Goal: Find specific page/section: Find specific page/section

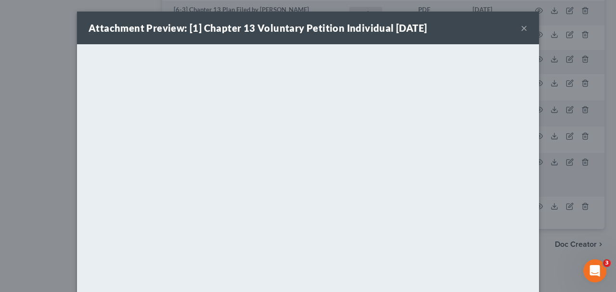
scroll to position [1490, 0]
click at [527, 28] on button "×" at bounding box center [524, 28] width 7 height 12
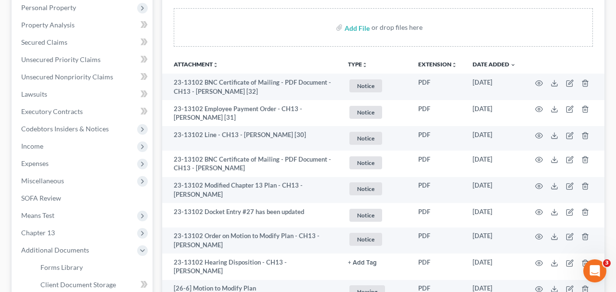
scroll to position [0, 0]
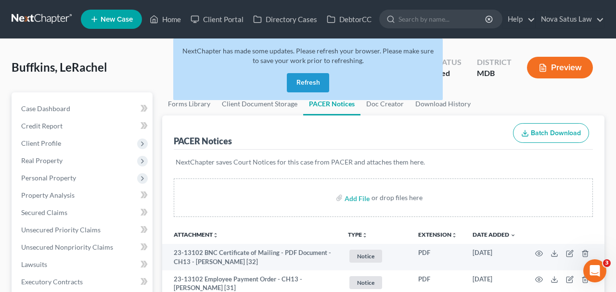
click at [314, 81] on button "Refresh" at bounding box center [308, 82] width 42 height 19
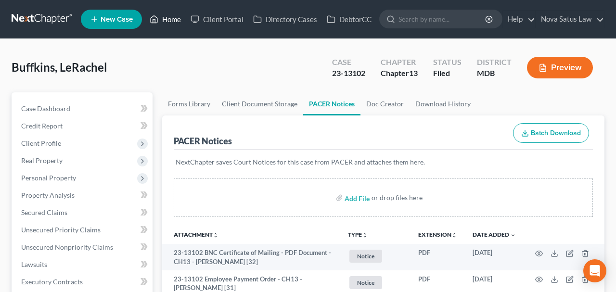
click at [173, 17] on link "Home" at bounding box center [165, 19] width 41 height 17
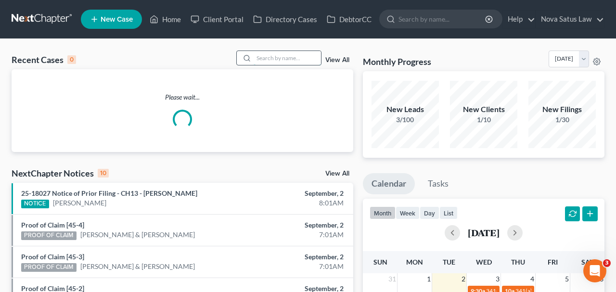
click at [256, 58] on input "search" at bounding box center [287, 58] width 67 height 14
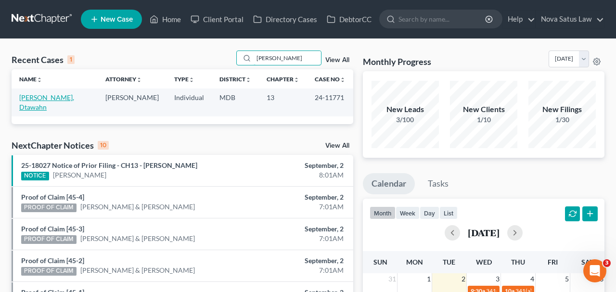
type input "sexton"
click at [53, 94] on link "Sexton, Dtawahn" at bounding box center [46, 102] width 55 height 18
